Goal: Find specific page/section: Locate a particular part of the current website

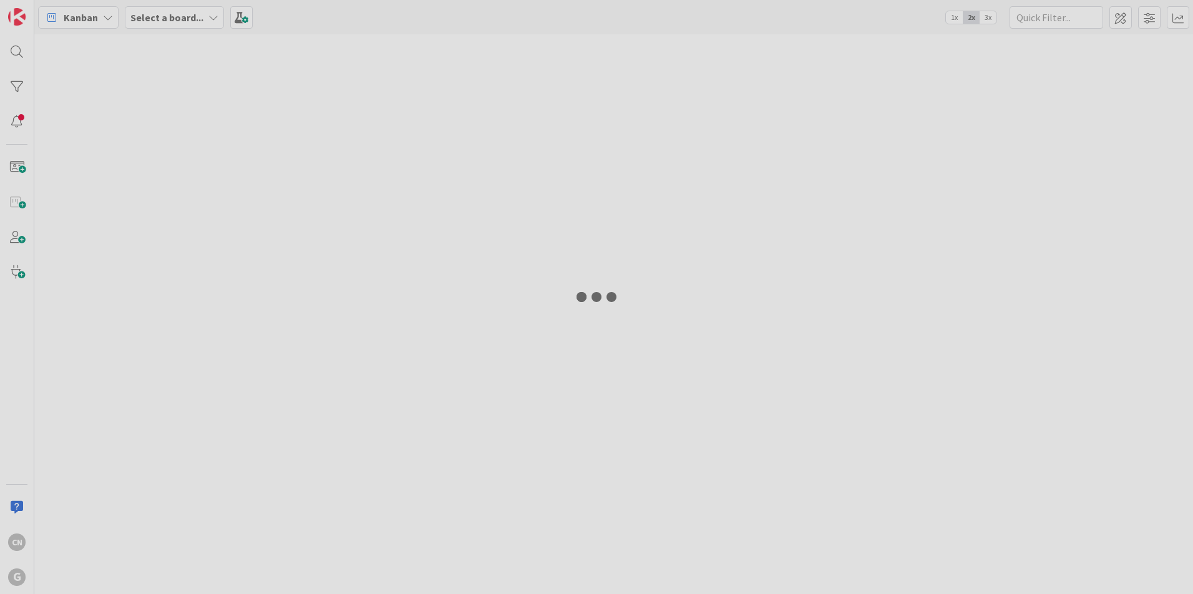
type input "[PERSON_NAME]"
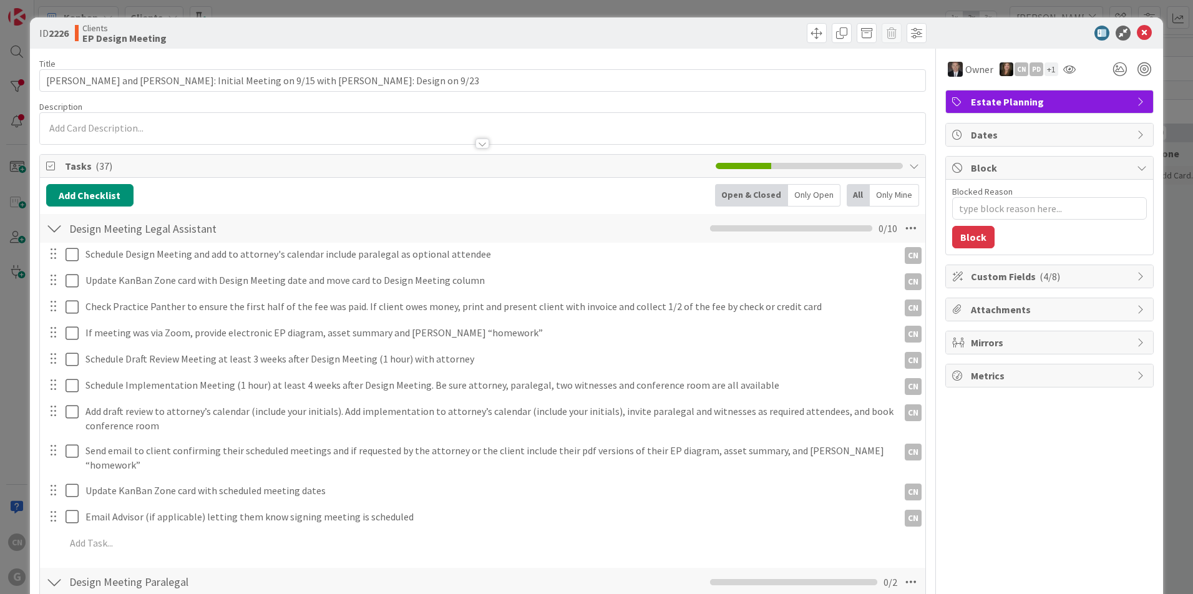
type textarea "x"
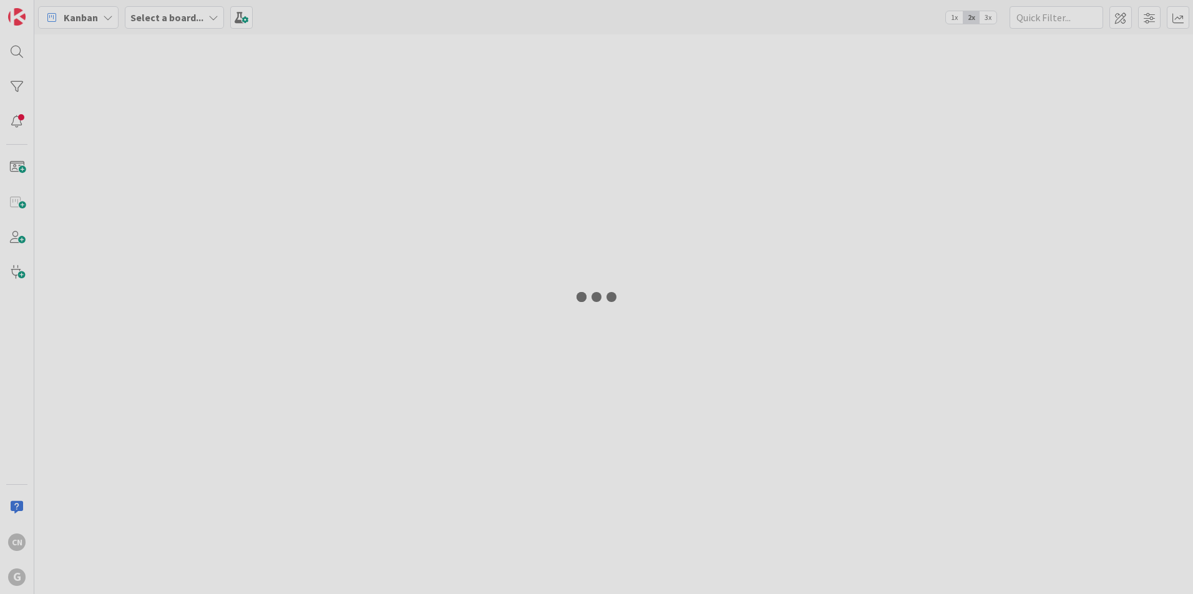
type input "[PERSON_NAME]"
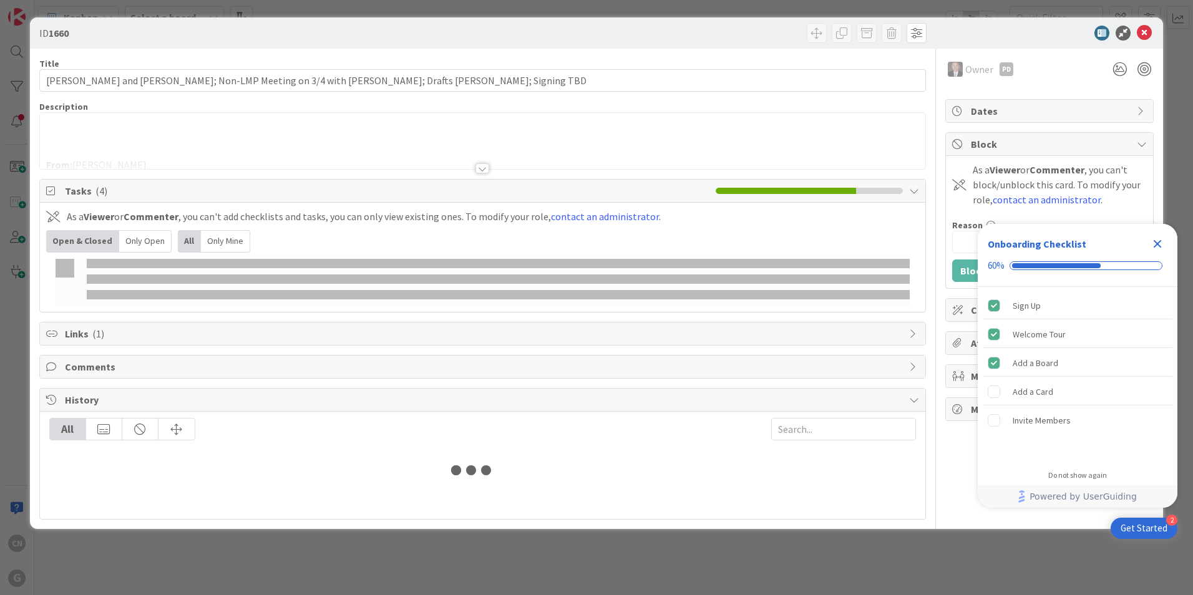
type input "[PERSON_NAME]"
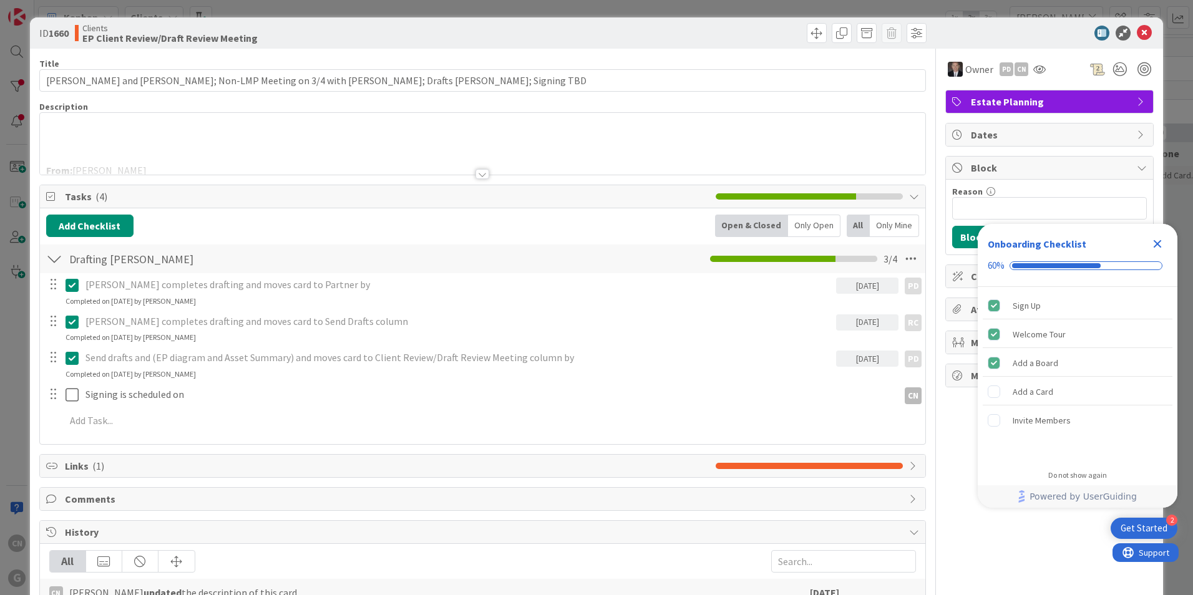
drag, startPoint x: 478, startPoint y: 173, endPoint x: 472, endPoint y: 177, distance: 7.3
click at [477, 172] on div at bounding box center [483, 174] width 14 height 10
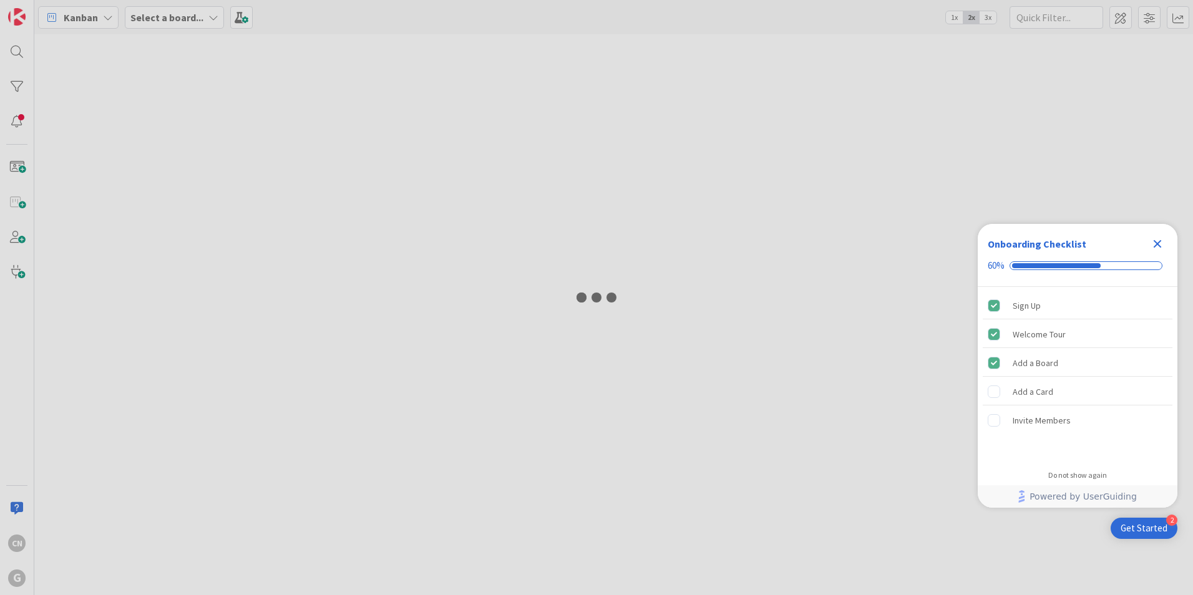
type input "[PERSON_NAME]"
